Goal: Check status

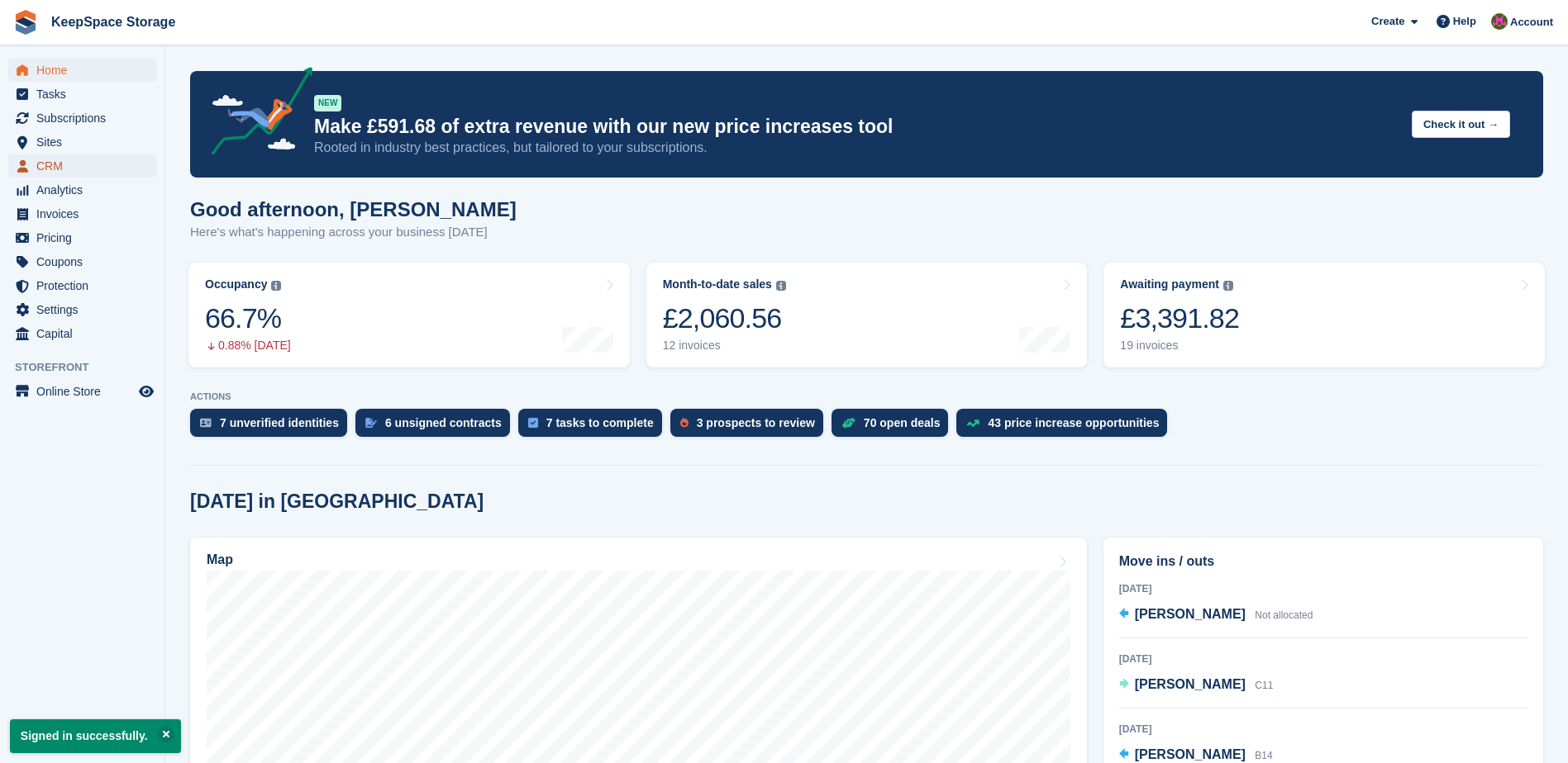
click at [96, 164] on span "CRM" at bounding box center [85, 166] width 99 height 23
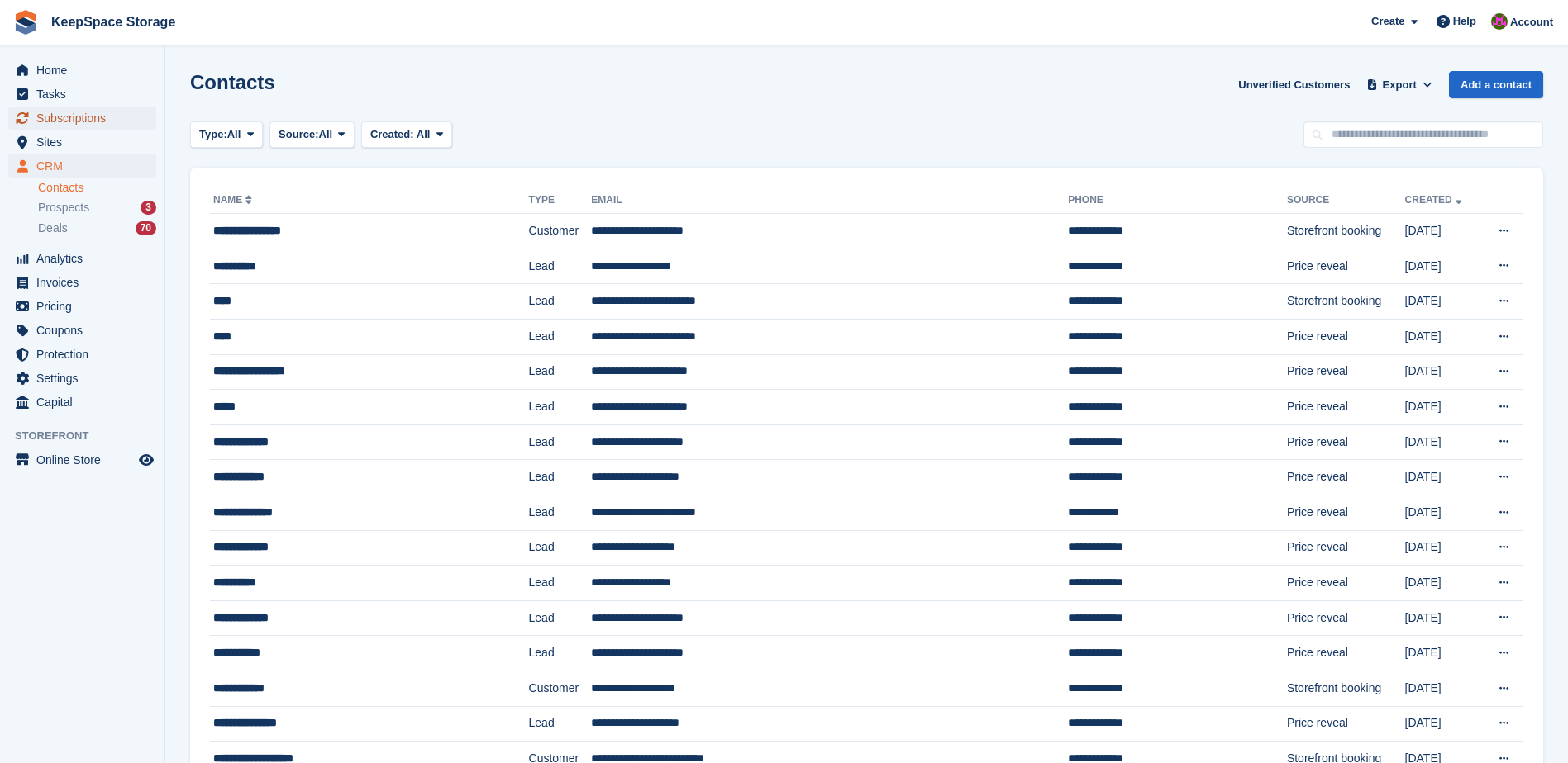
click at [84, 115] on span "Subscriptions" at bounding box center [85, 118] width 99 height 23
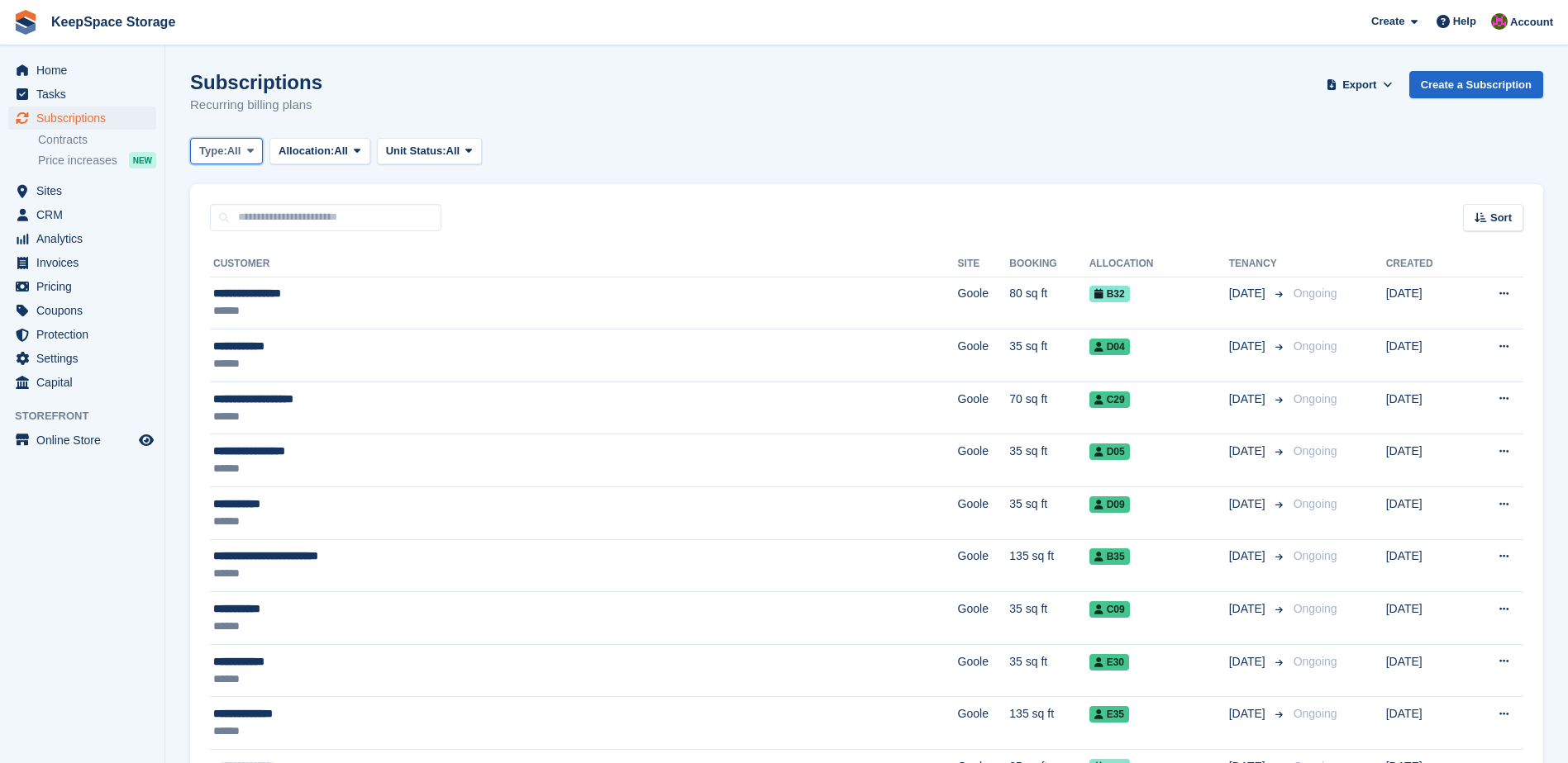
click at [257, 160] on button "Type: All" at bounding box center [226, 151] width 73 height 27
click at [255, 220] on link "Upcoming" at bounding box center [270, 220] width 144 height 30
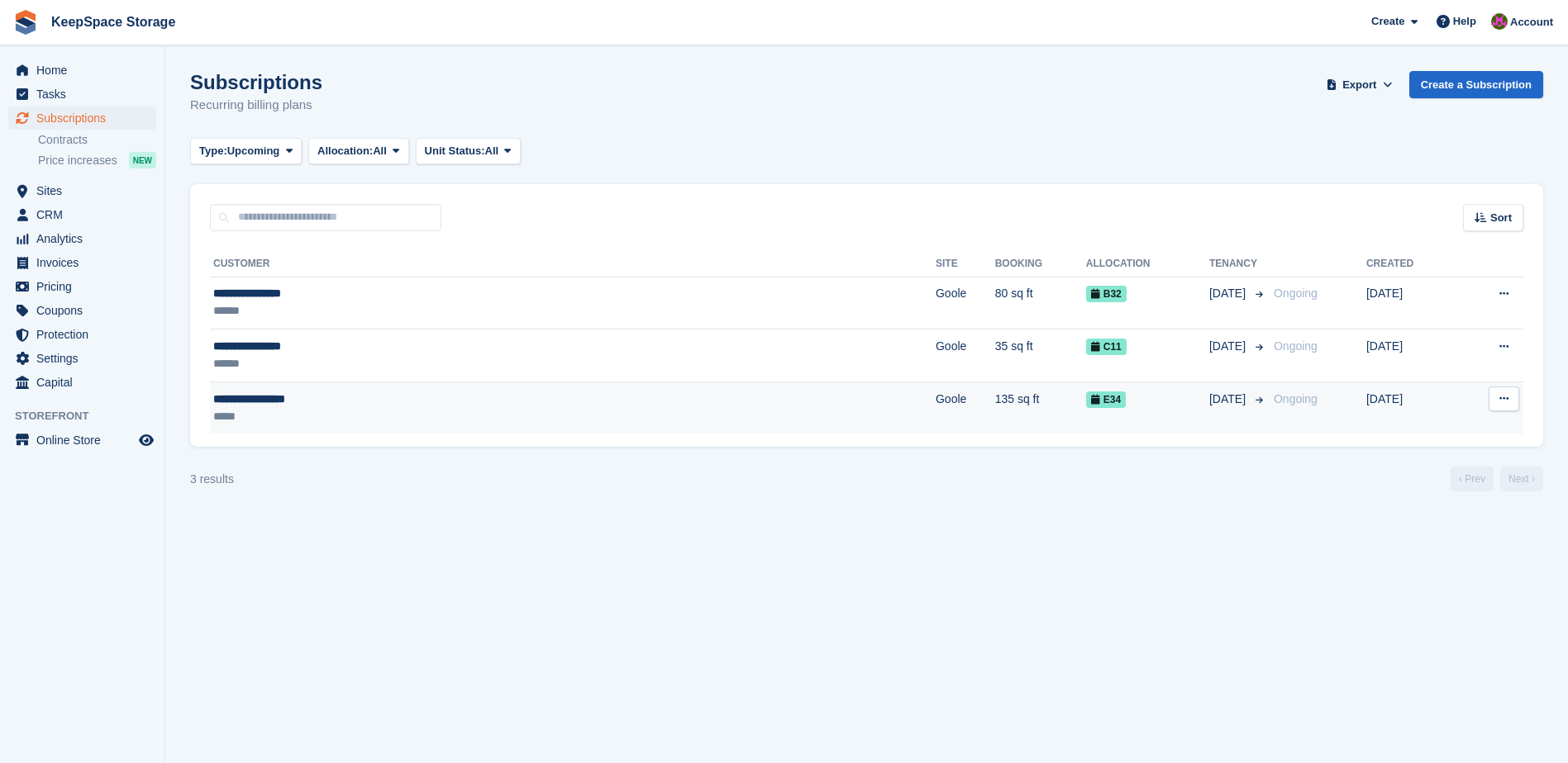
click at [427, 394] on div "**********" at bounding box center [401, 399] width 375 height 18
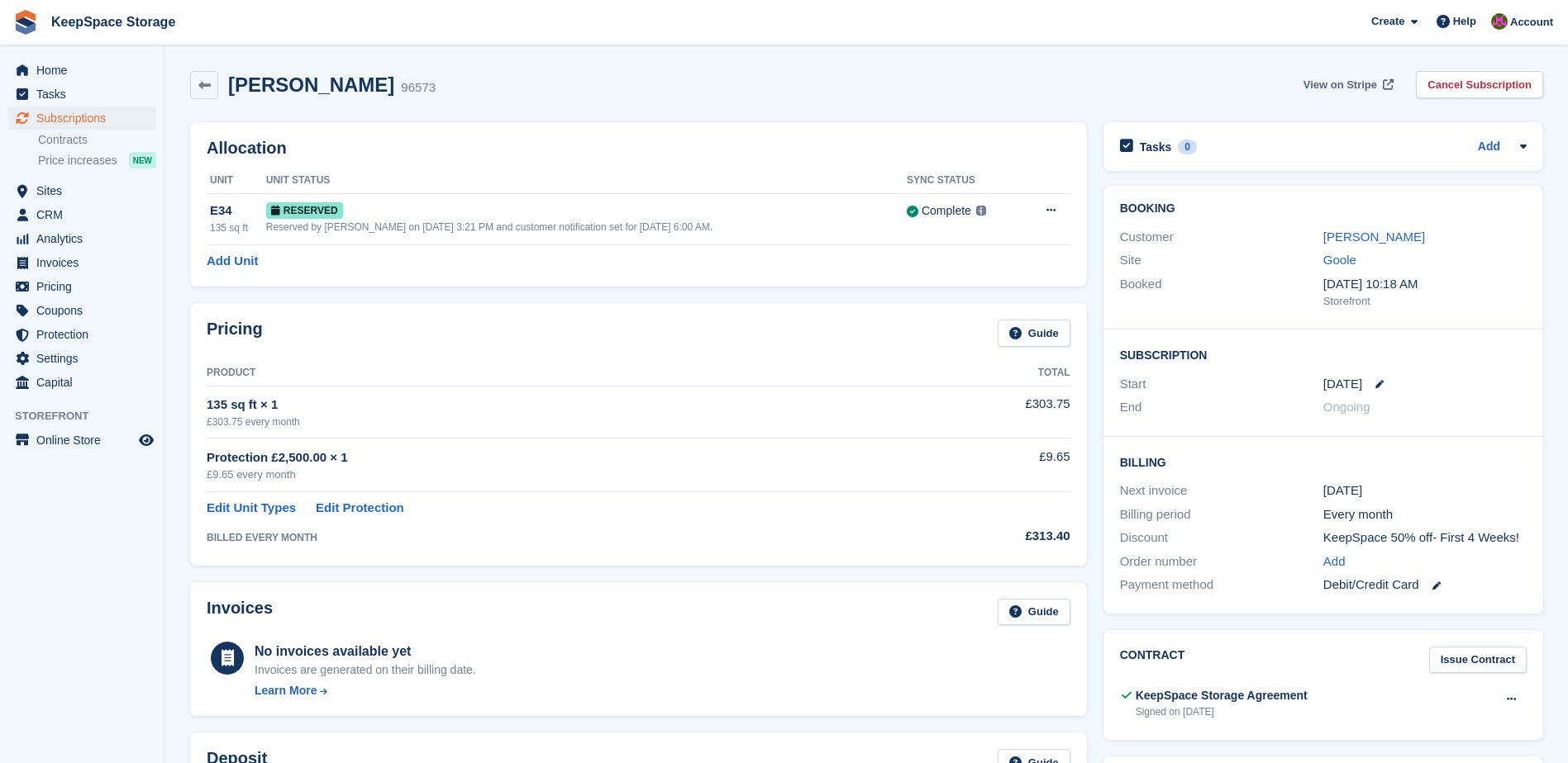
click at [1324, 84] on span "View on Stripe" at bounding box center [1340, 85] width 74 height 17
click at [90, 16] on link "KeepSpace Storage" at bounding box center [113, 21] width 137 height 27
